Goal: Transaction & Acquisition: Purchase product/service

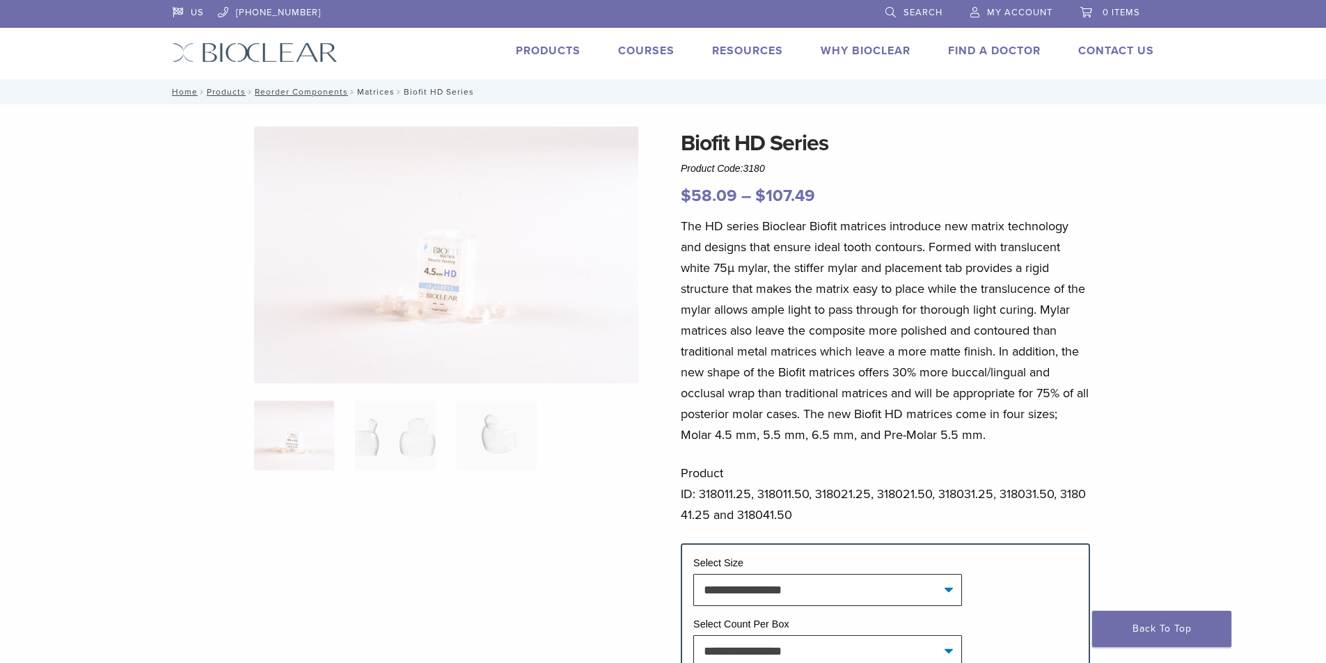
click at [373, 91] on link "Matrices" at bounding box center [376, 92] width 38 height 10
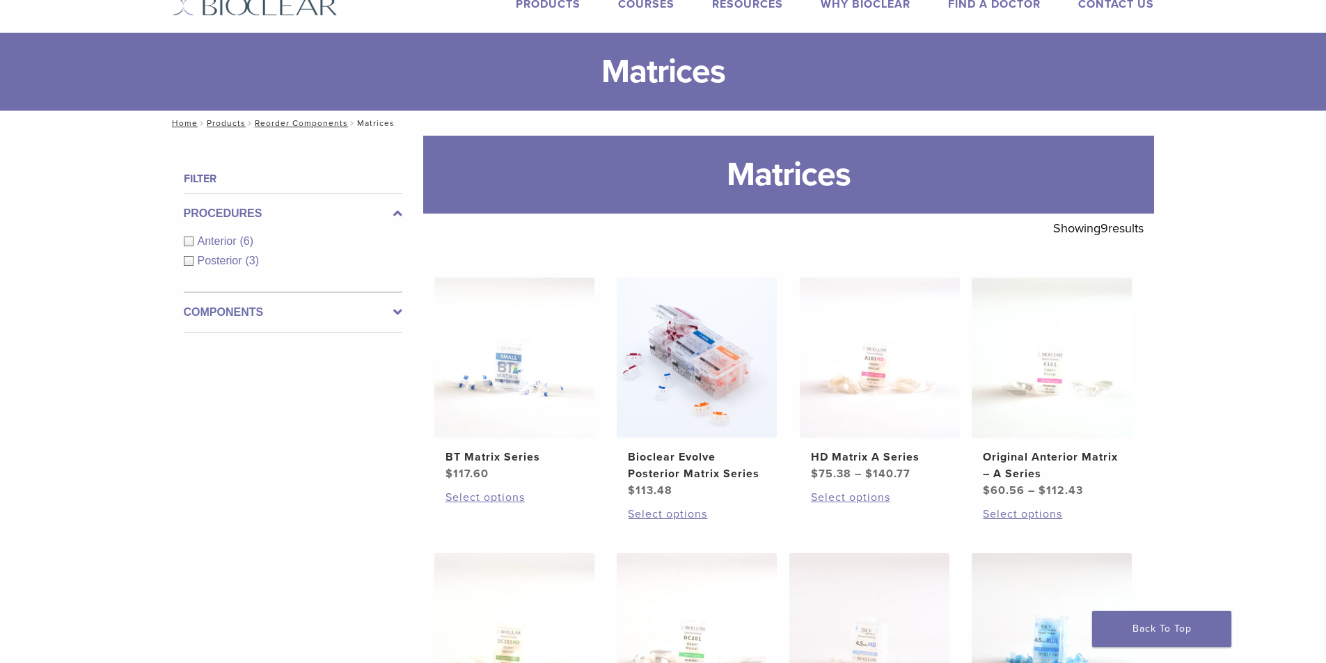
scroll to position [139, 0]
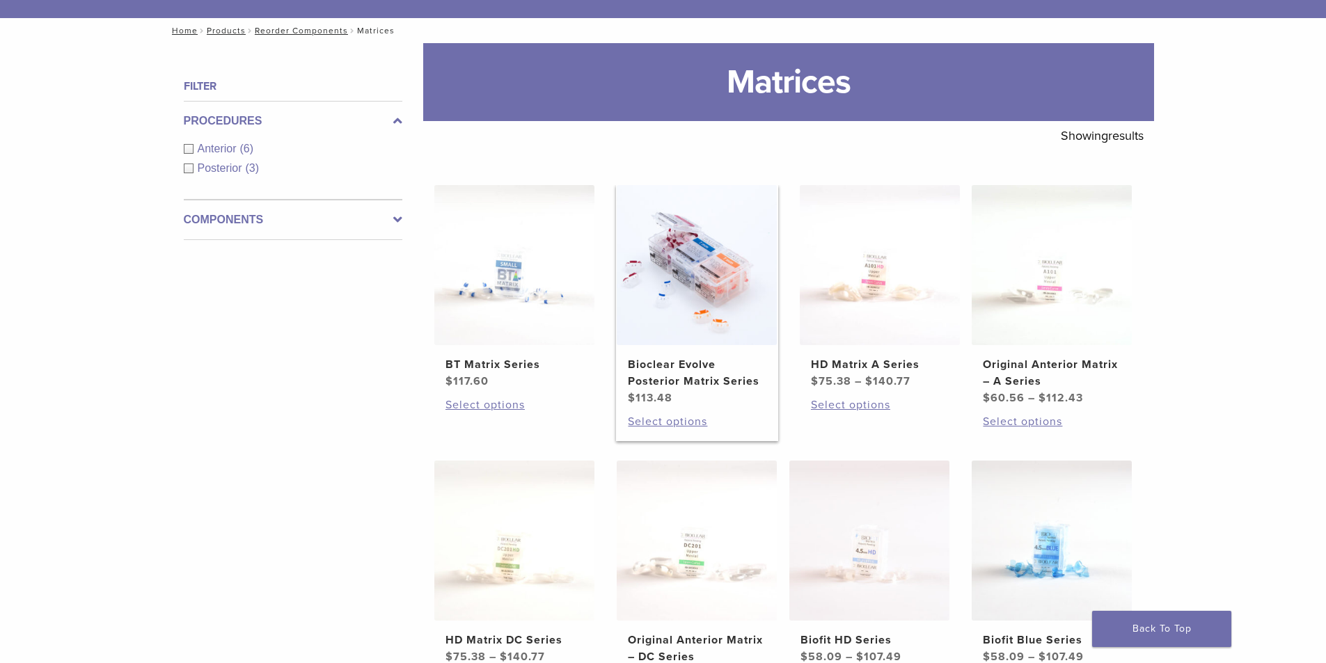
click at [714, 377] on h2 "Bioclear Evolve Posterior Matrix Series" at bounding box center [697, 372] width 138 height 33
